Goal: Task Accomplishment & Management: Use online tool/utility

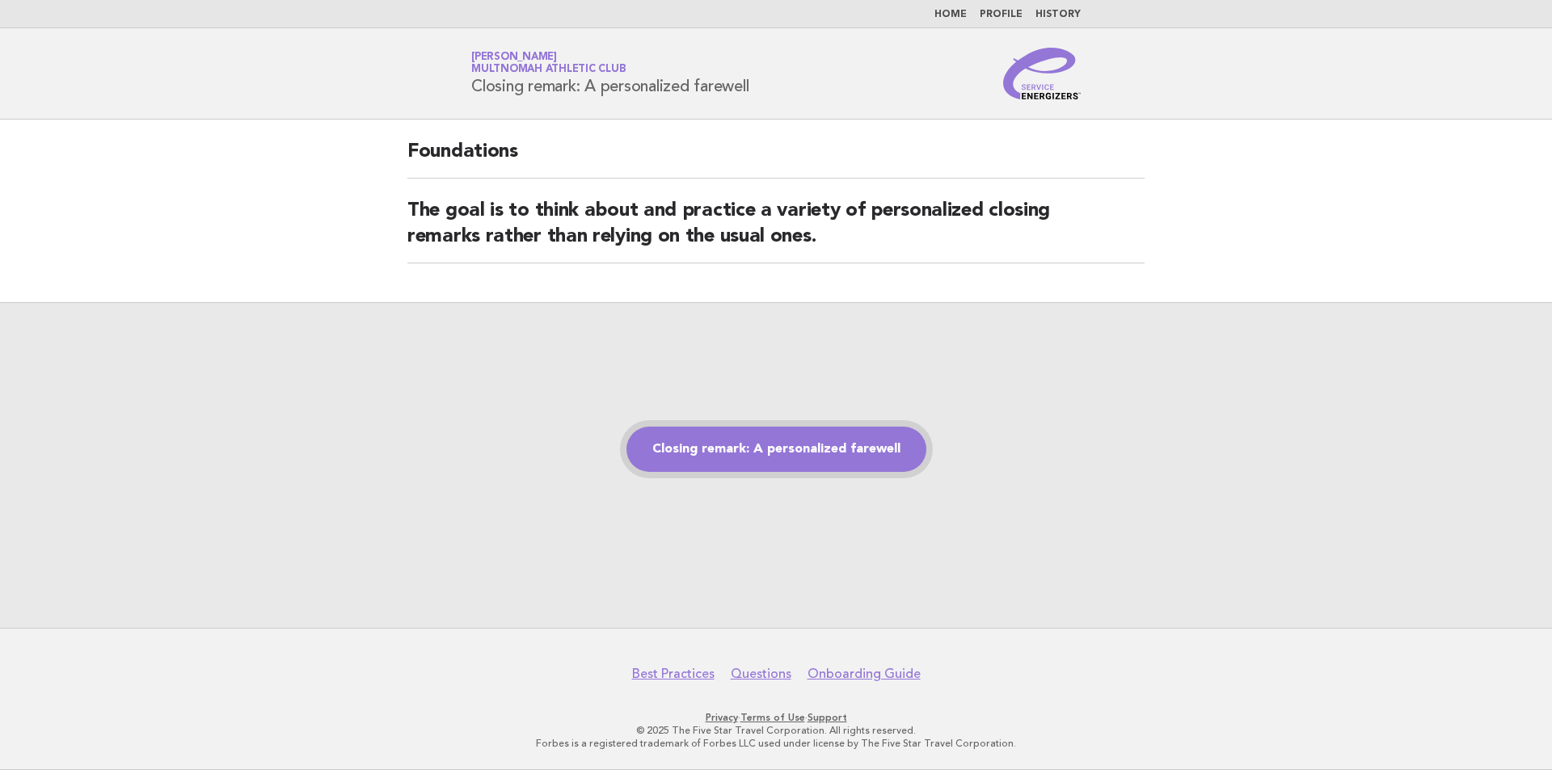
click at [723, 446] on link "Closing remark: A personalized farewell" at bounding box center [776, 449] width 300 height 45
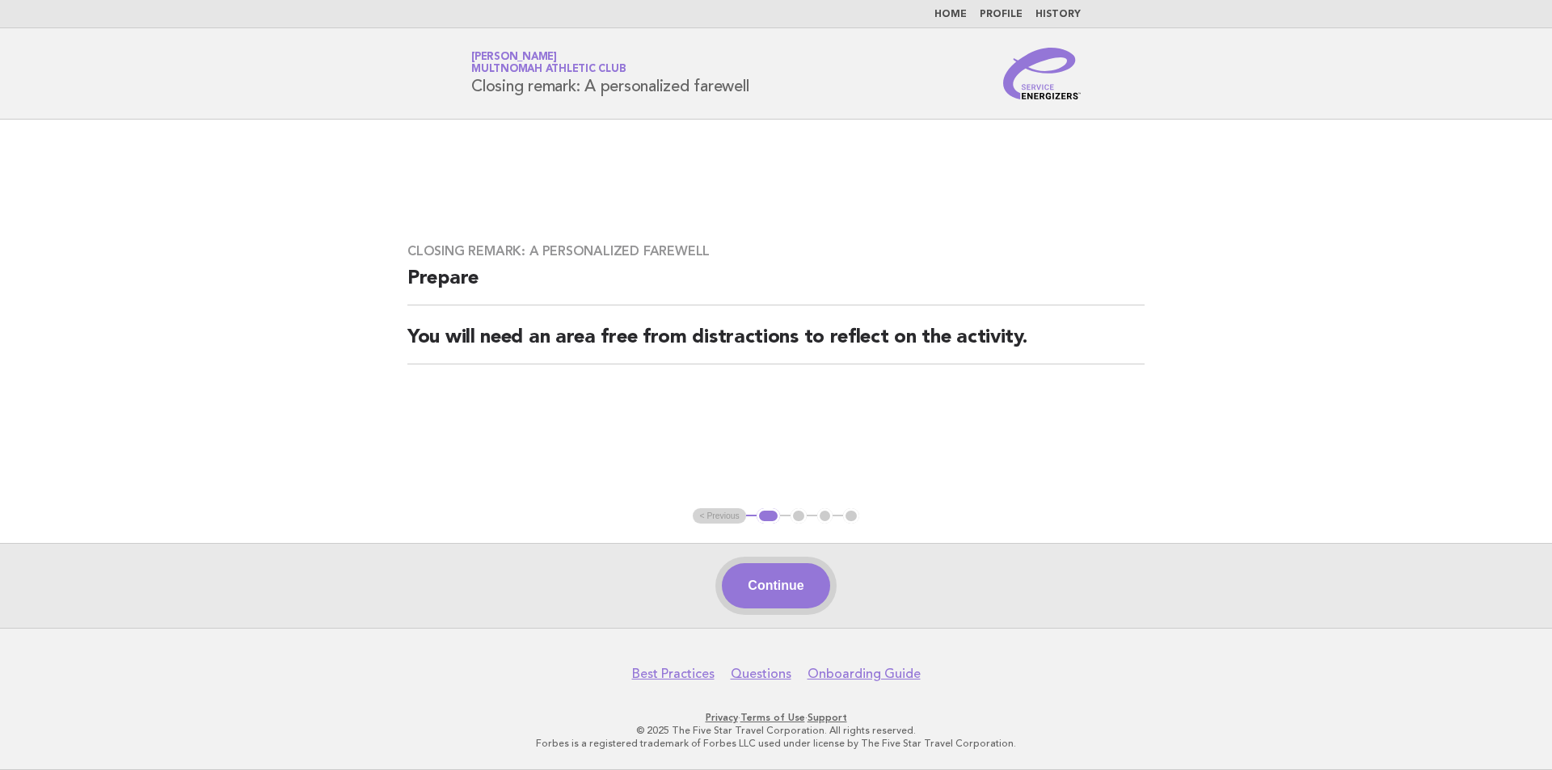
click at [774, 584] on button "Continue" at bounding box center [776, 585] width 108 height 45
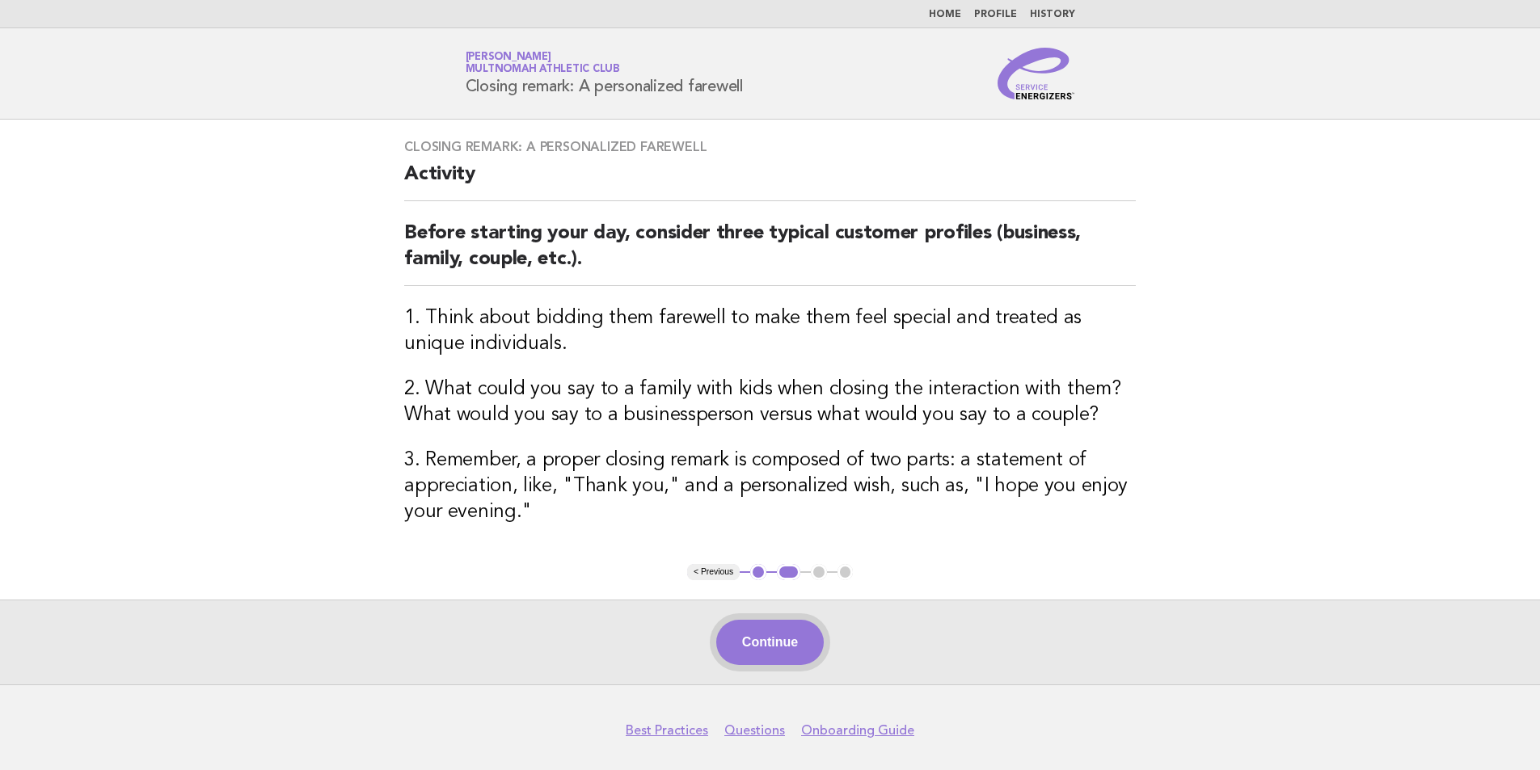
click at [762, 631] on button "Continue" at bounding box center [770, 642] width 108 height 45
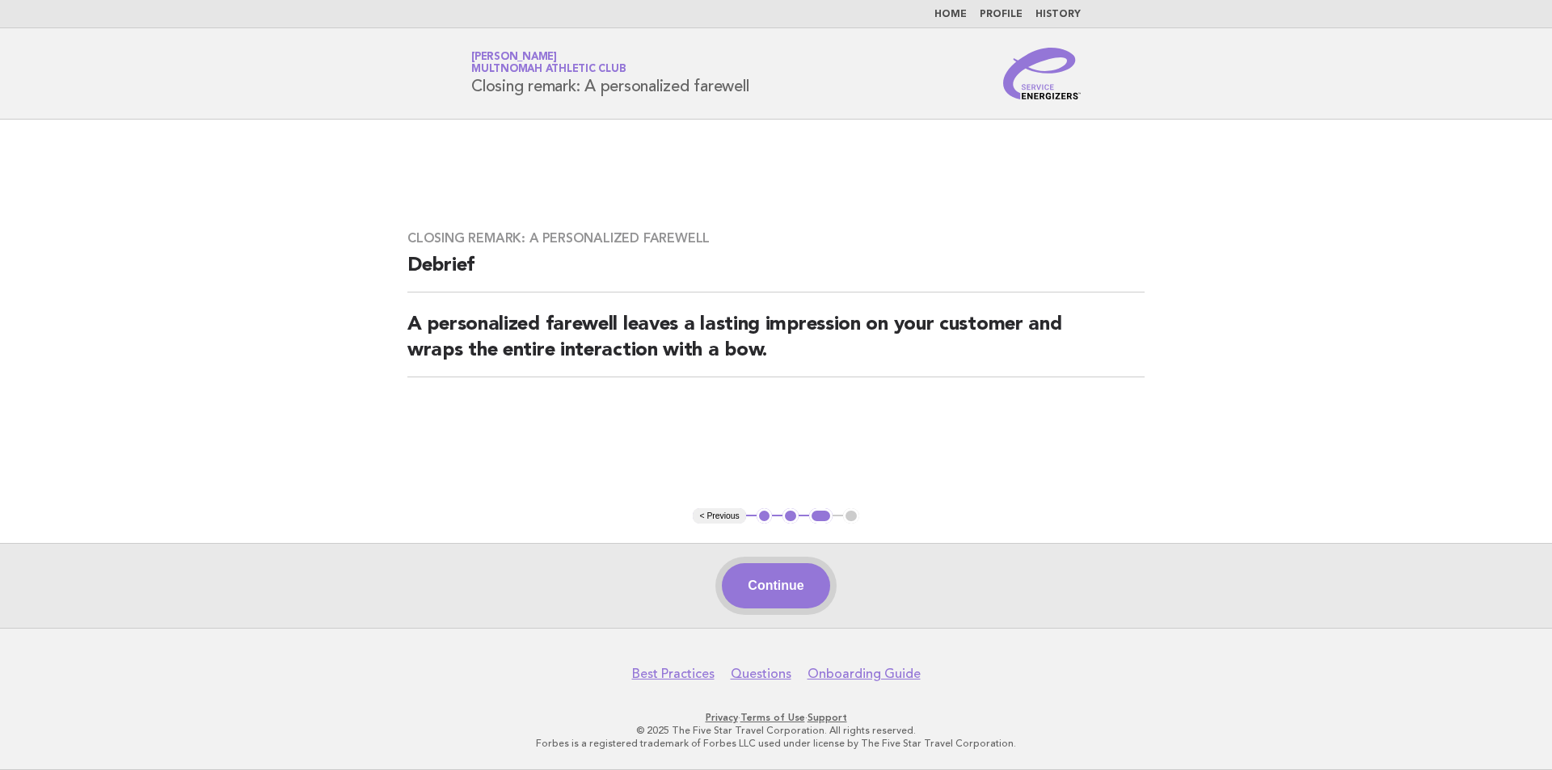
click at [761, 597] on button "Continue" at bounding box center [776, 585] width 108 height 45
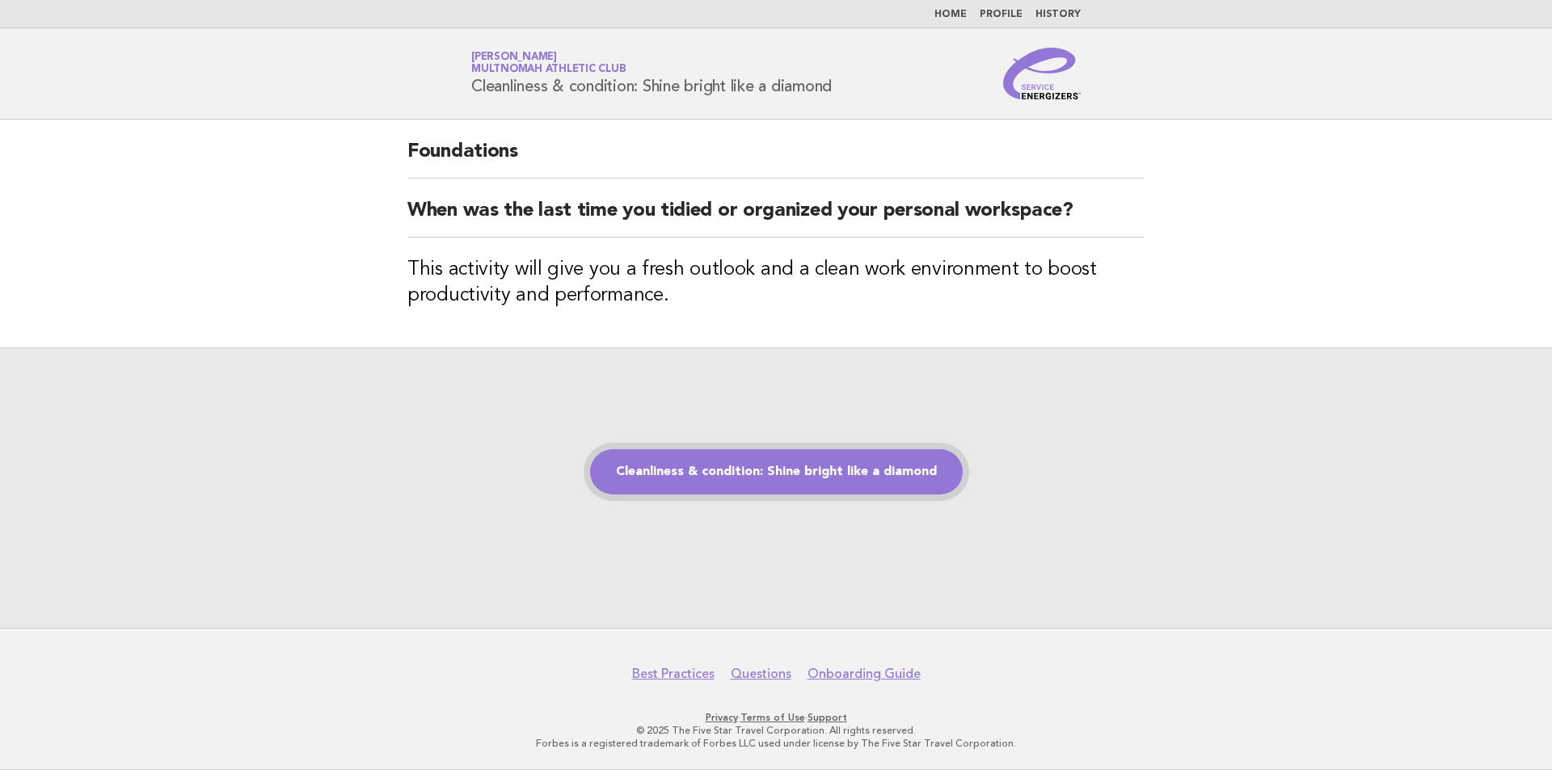
click at [795, 474] on link "Cleanliness & condition: Shine bright like a diamond" at bounding box center [776, 471] width 373 height 45
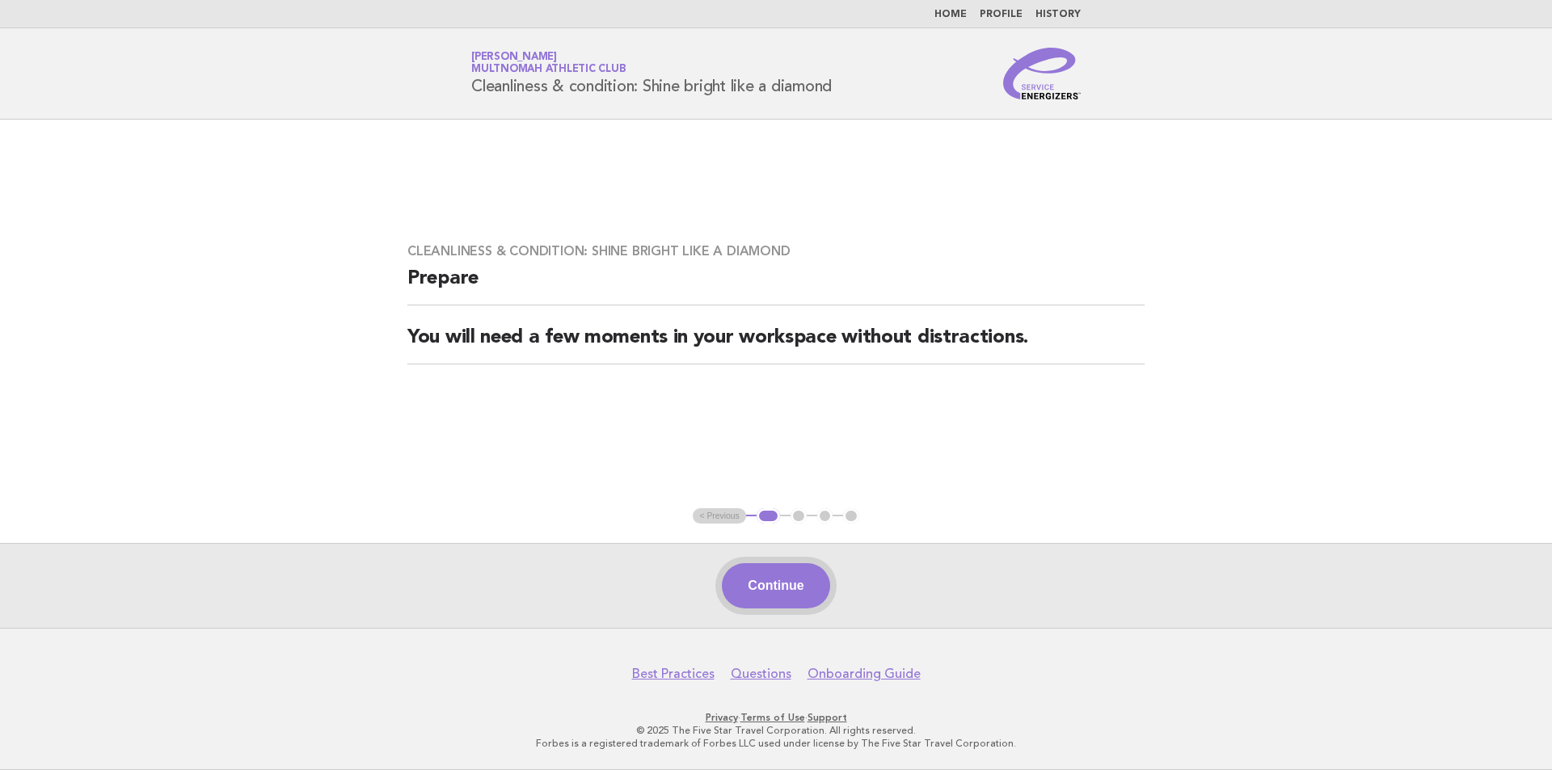
click at [764, 597] on button "Continue" at bounding box center [776, 585] width 108 height 45
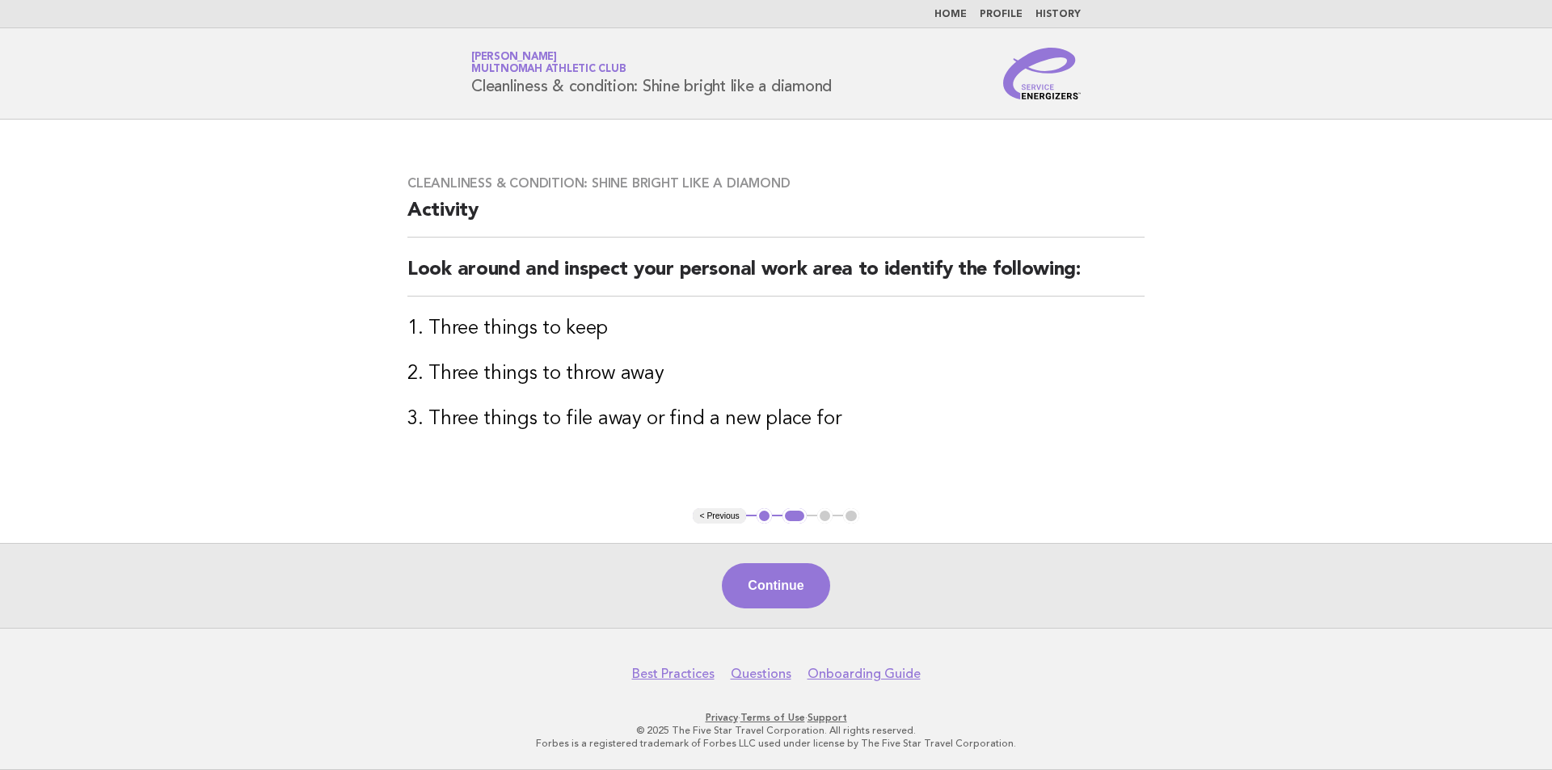
click at [764, 597] on button "Continue" at bounding box center [776, 585] width 108 height 45
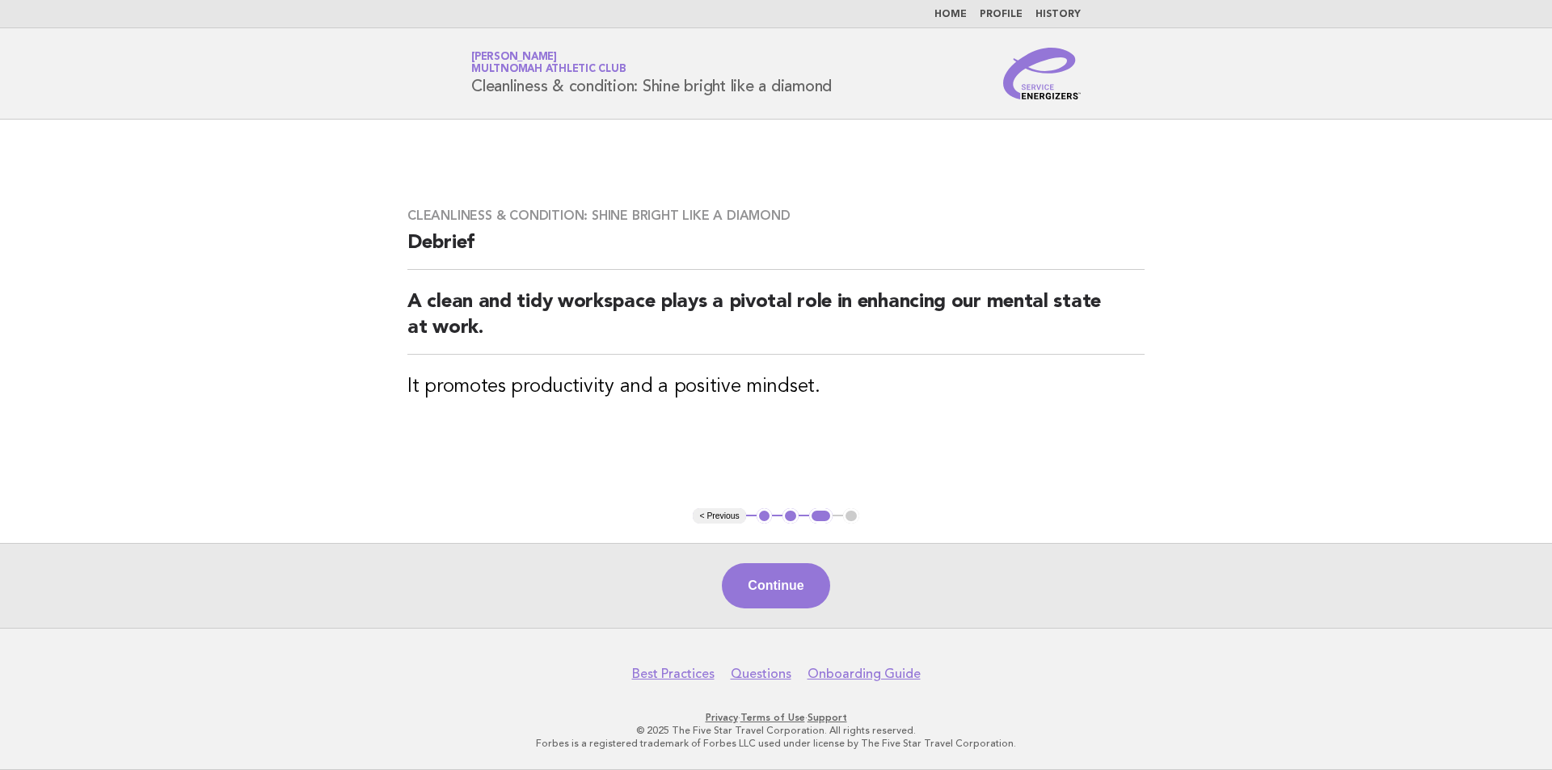
click at [764, 597] on button "Continue" at bounding box center [776, 585] width 108 height 45
